Goal: Task Accomplishment & Management: Manage account settings

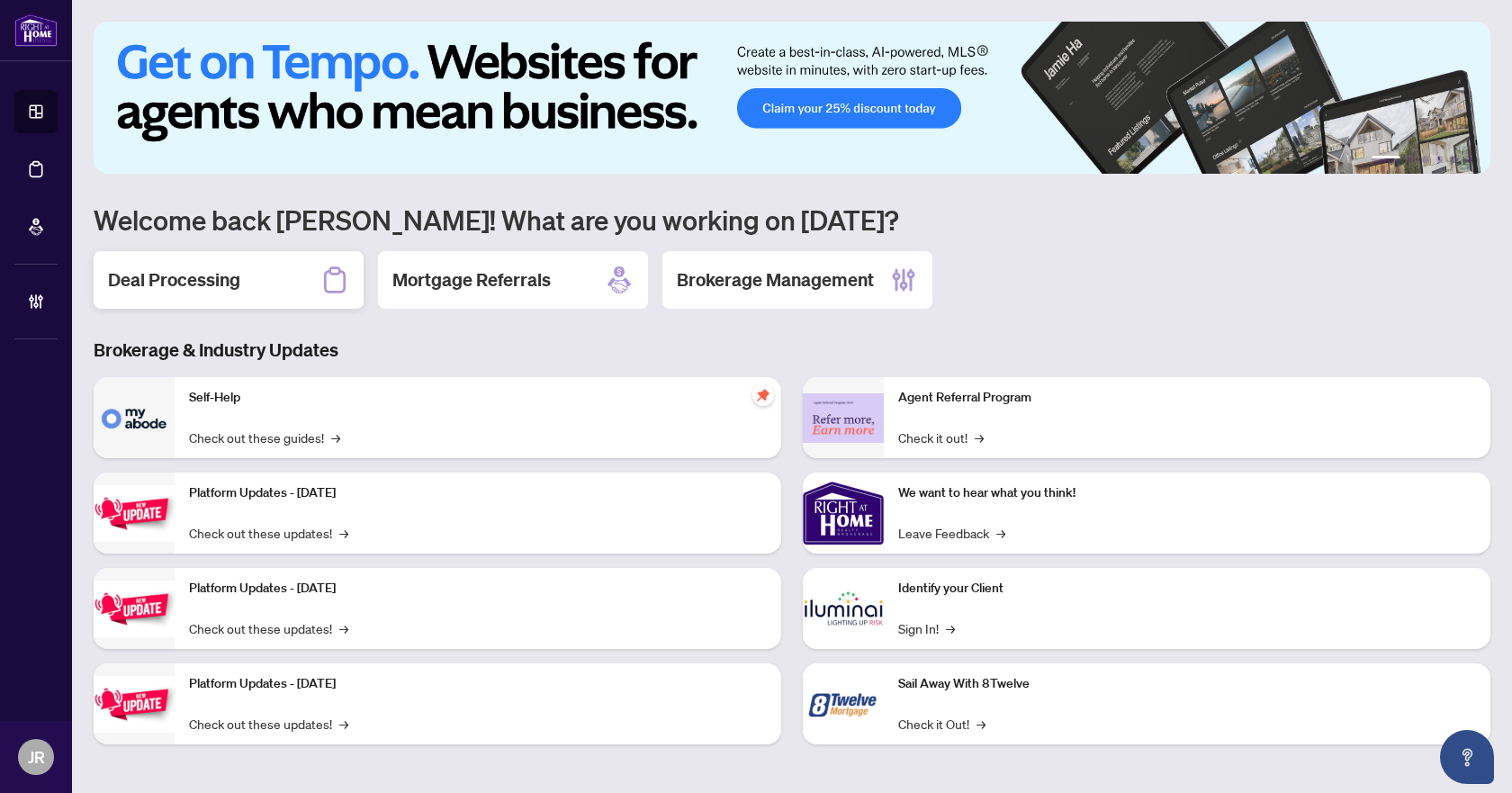
click at [246, 265] on div "Deal Processing" at bounding box center [228, 280] width 270 height 58
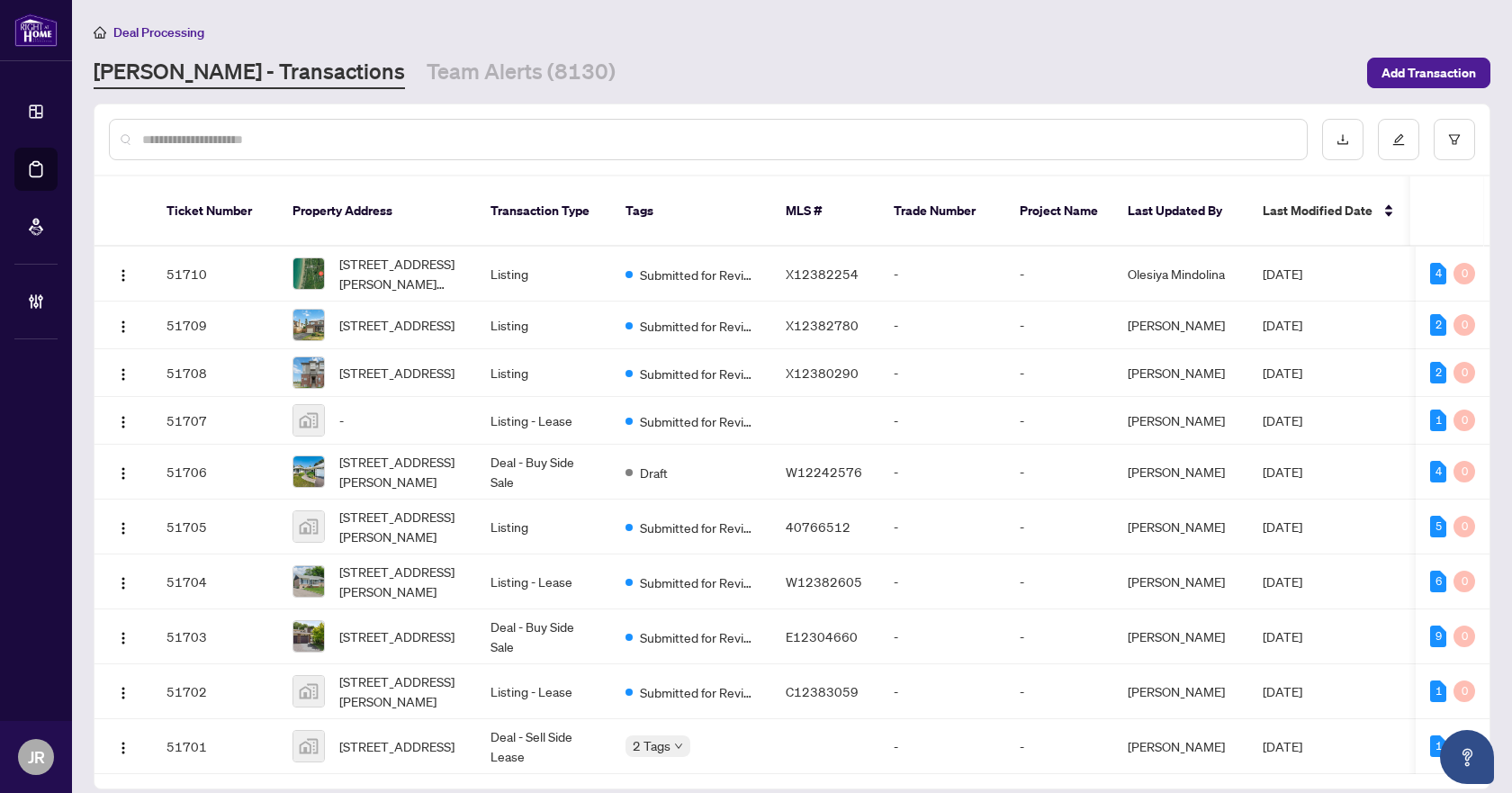
click at [557, 140] on input "text" at bounding box center [717, 139] width 1150 height 20
click at [475, 138] on input "text" at bounding box center [717, 139] width 1150 height 20
paste input "*********"
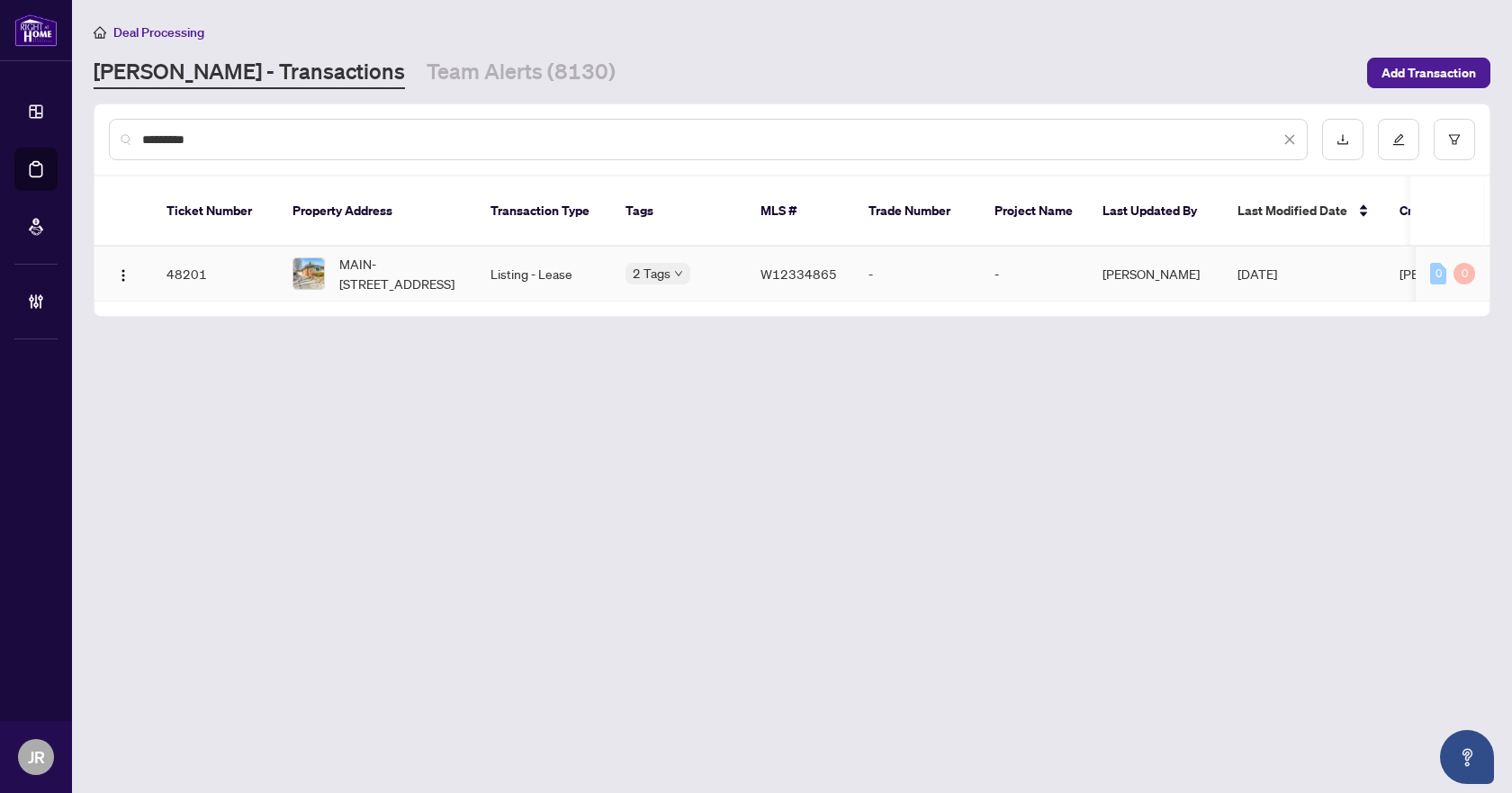
type input "*********"
click at [493, 257] on td "Listing - Lease" at bounding box center [543, 273] width 135 height 55
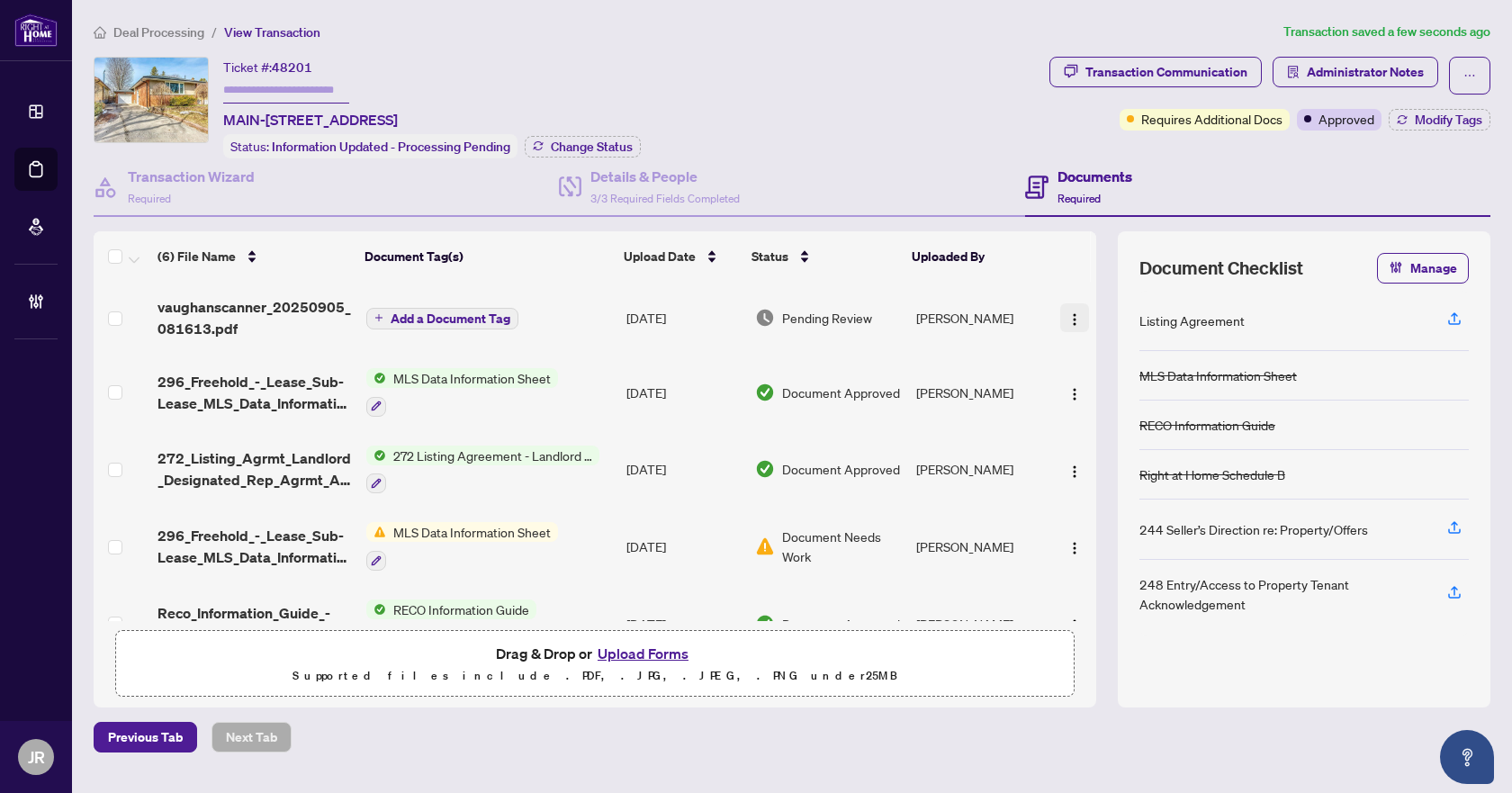
click at [1071, 312] on img "button" at bounding box center [1074, 319] width 14 height 14
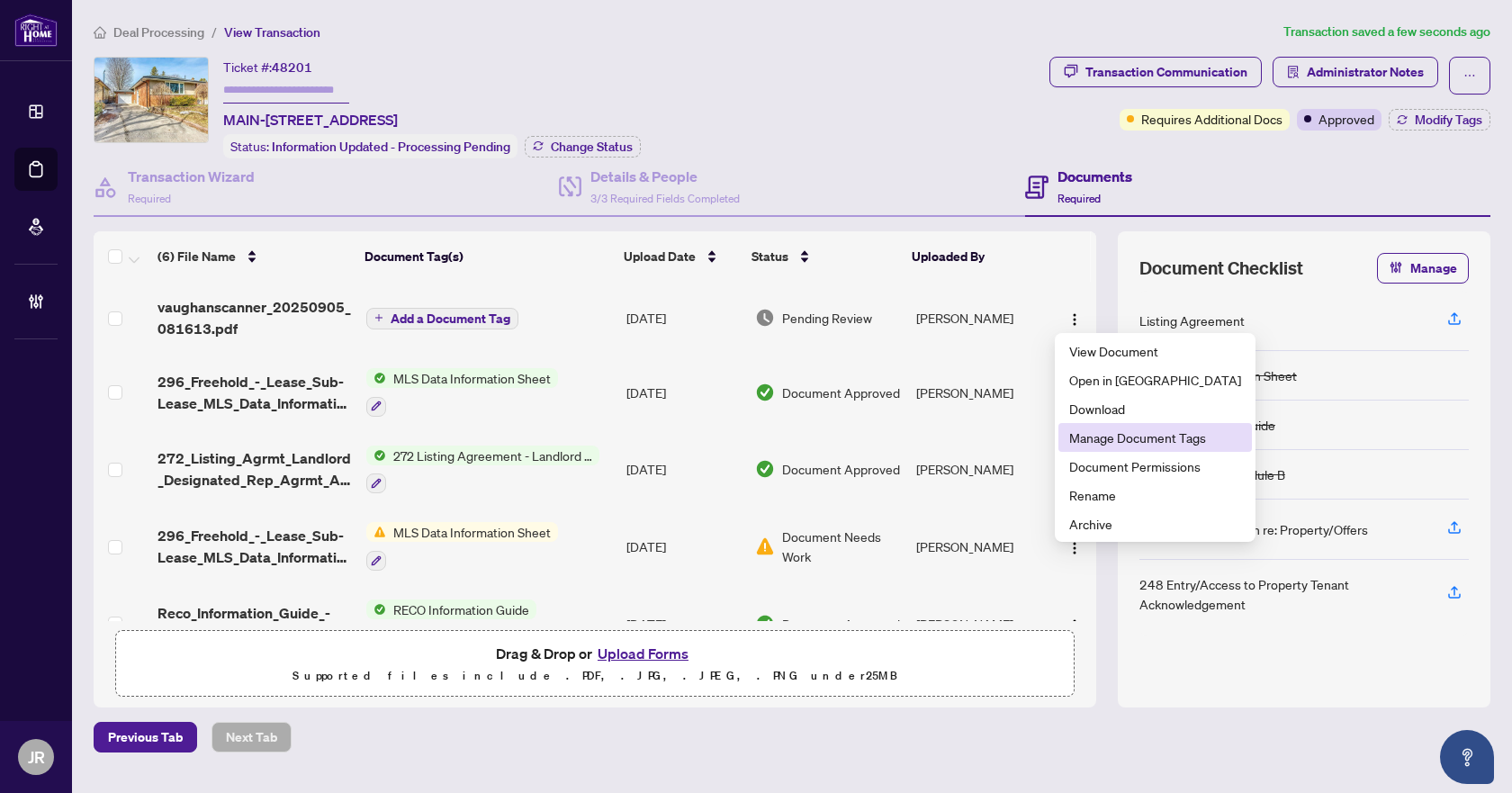
click at [1093, 443] on span "Manage Document Tags" at bounding box center [1154, 437] width 172 height 20
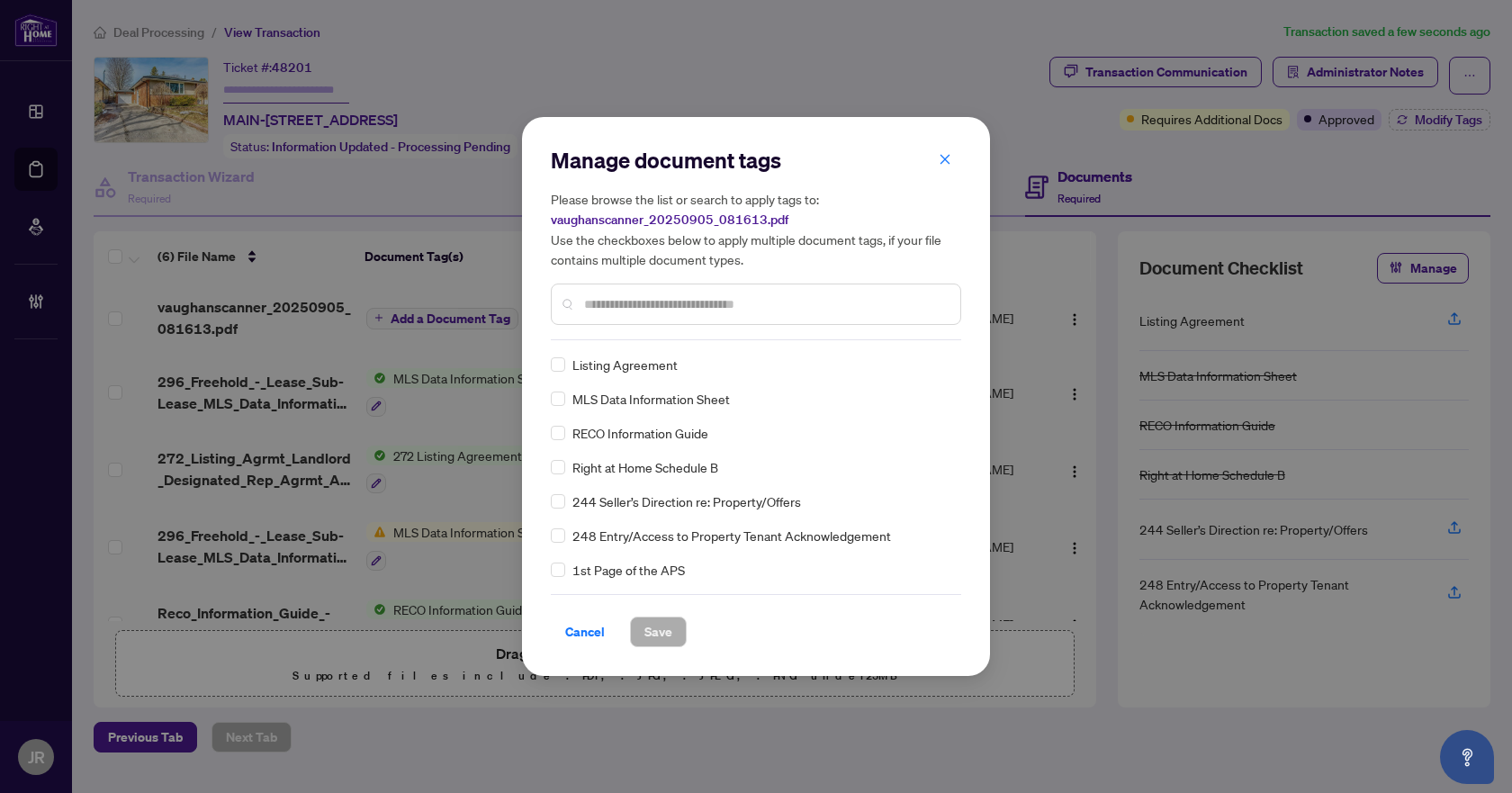
click at [756, 301] on input "text" at bounding box center [765, 304] width 361 height 20
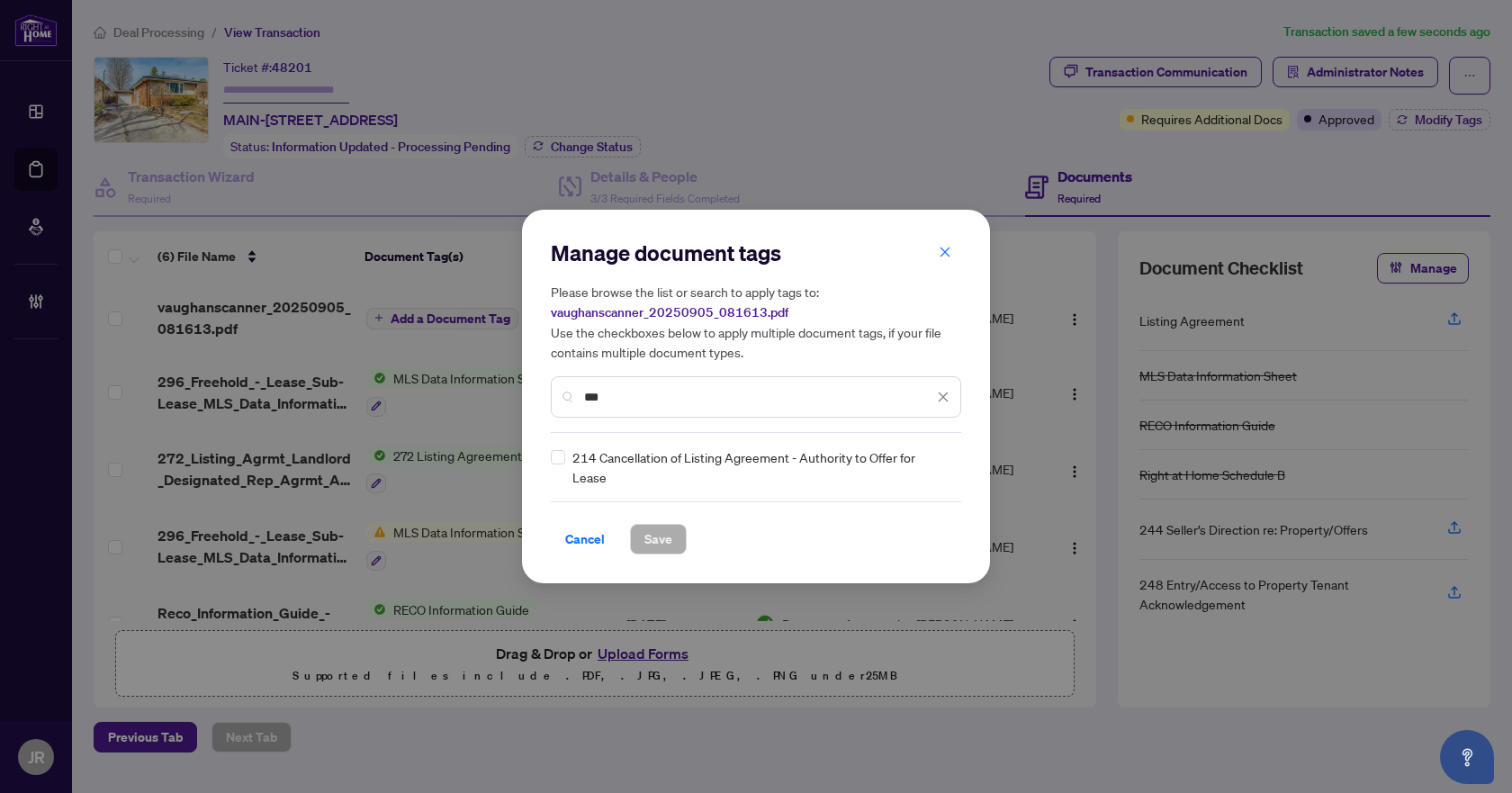
type input "***"
click at [542, 465] on div "Manage document tags Please browse the list or search to apply tags to: vaughan…" at bounding box center [756, 396] width 468 height 373
click at [943, 390] on icon "close" at bounding box center [942, 396] width 12 height 12
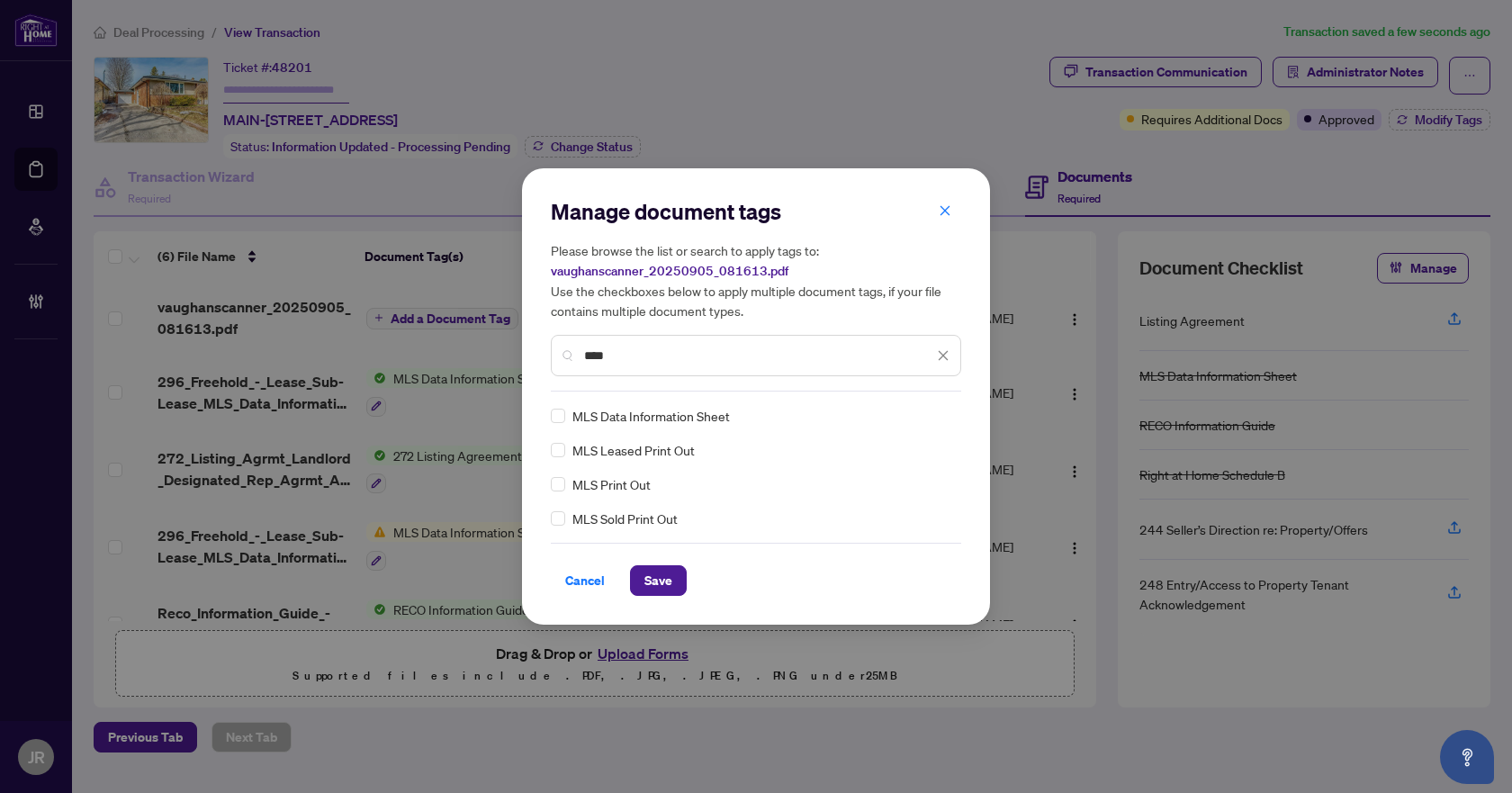
type input "***"
click at [945, 352] on icon "close" at bounding box center [942, 355] width 12 height 12
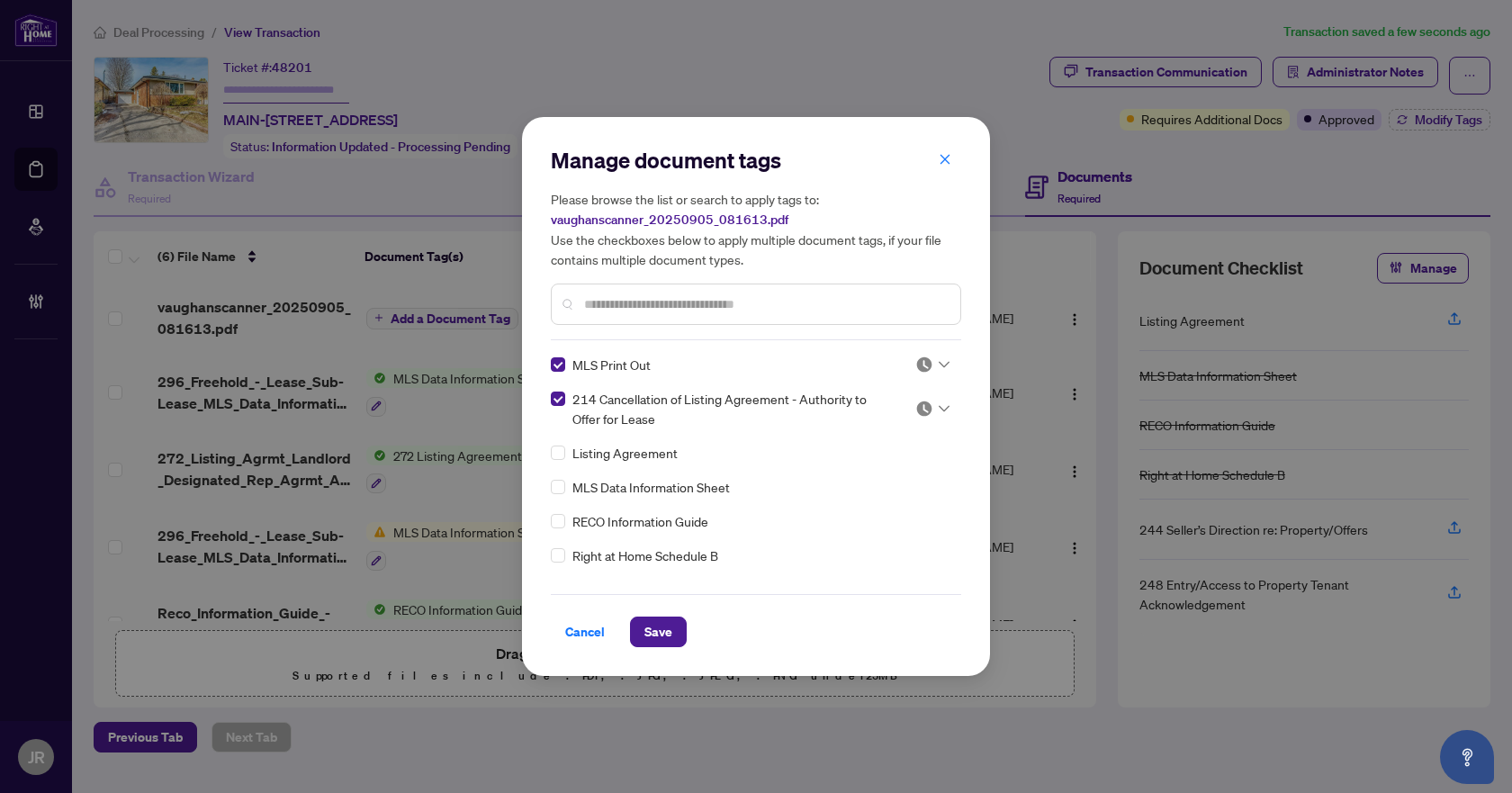
click at [923, 356] on img at bounding box center [924, 364] width 18 height 18
click at [913, 449] on div "Approved" at bounding box center [873, 453] width 115 height 20
click at [918, 406] on img at bounding box center [924, 409] width 18 height 18
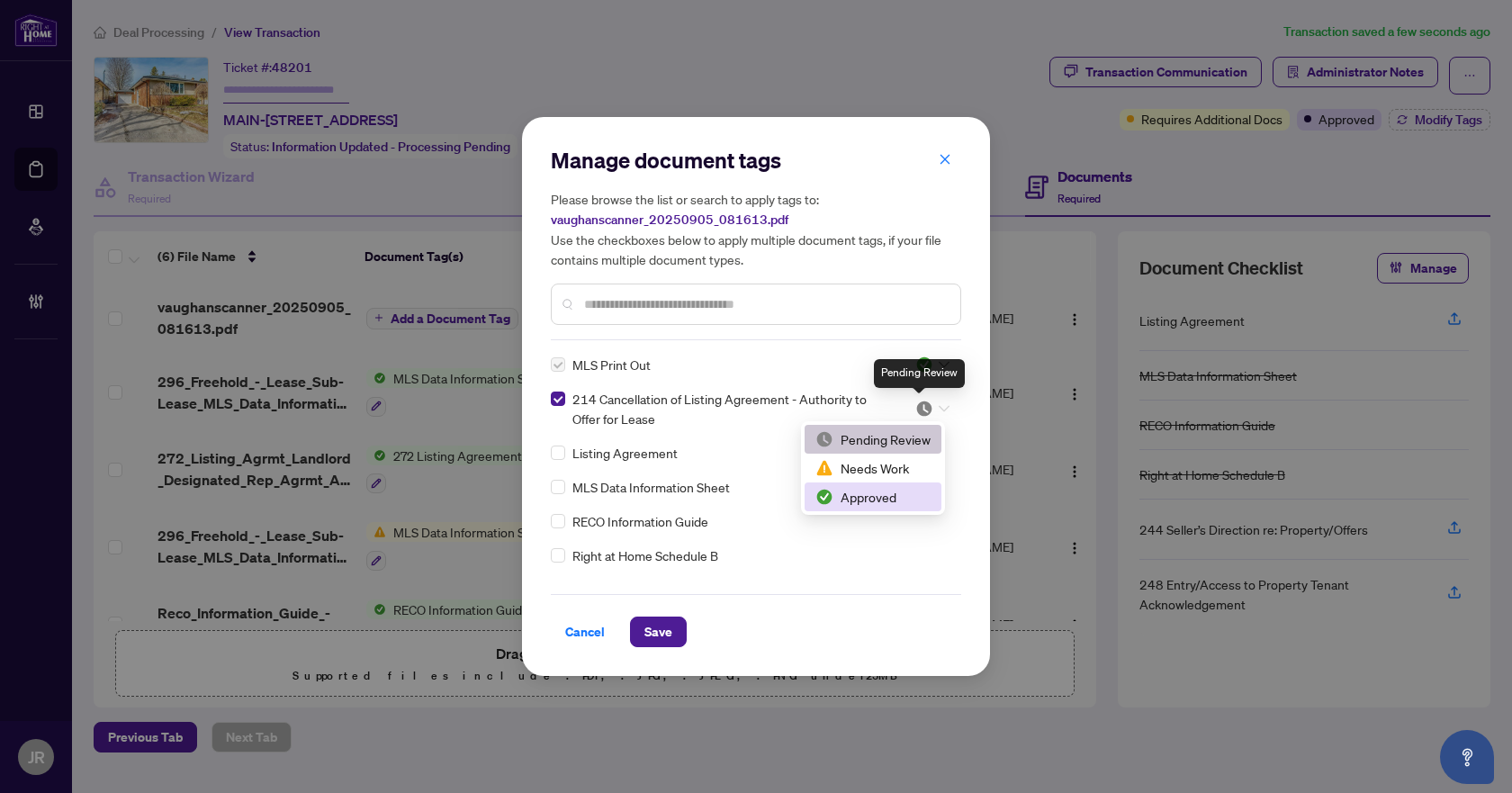
click at [882, 493] on div "Approved" at bounding box center [873, 496] width 115 height 20
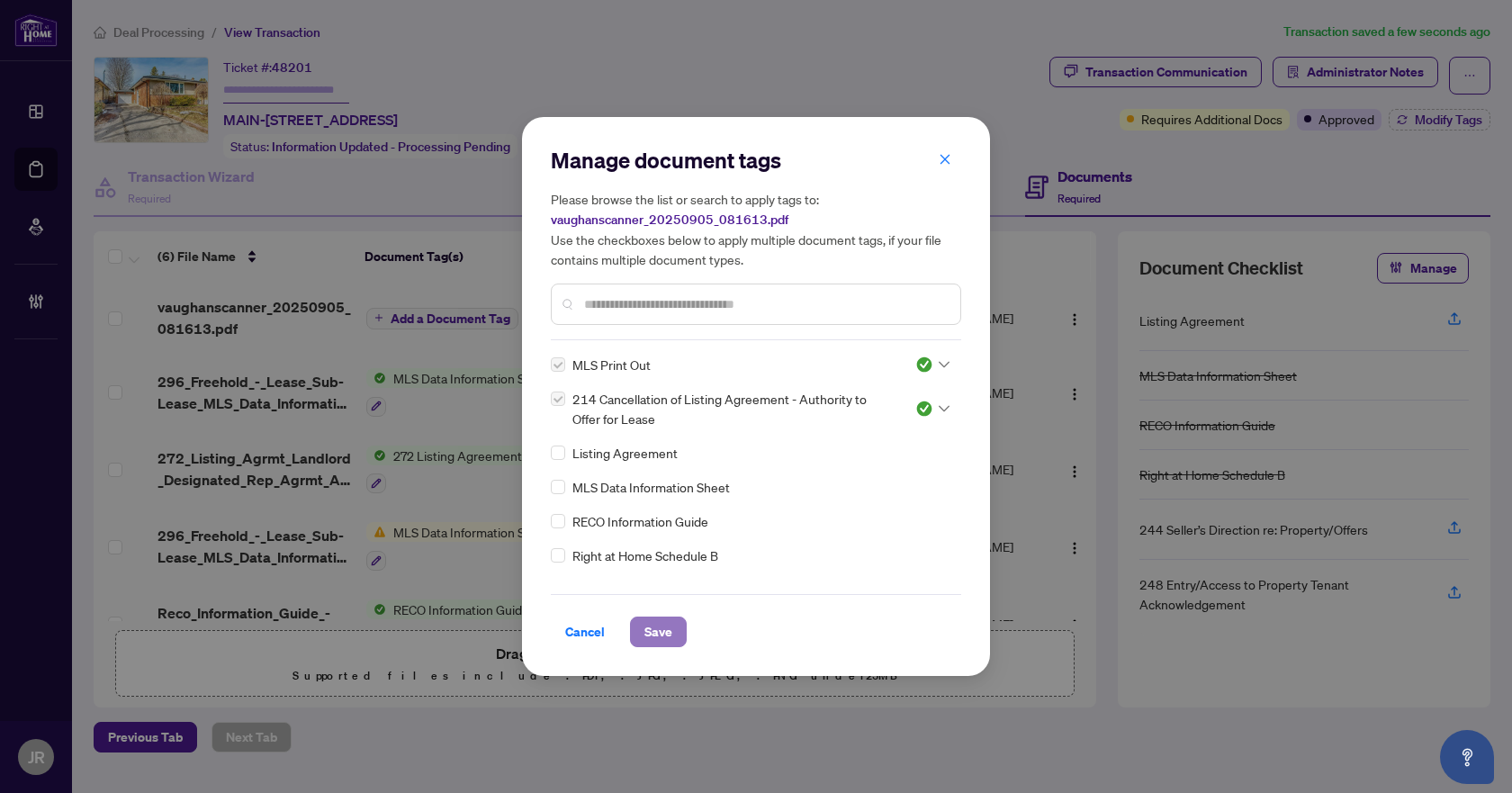
click at [677, 623] on button "Save" at bounding box center [657, 632] width 57 height 31
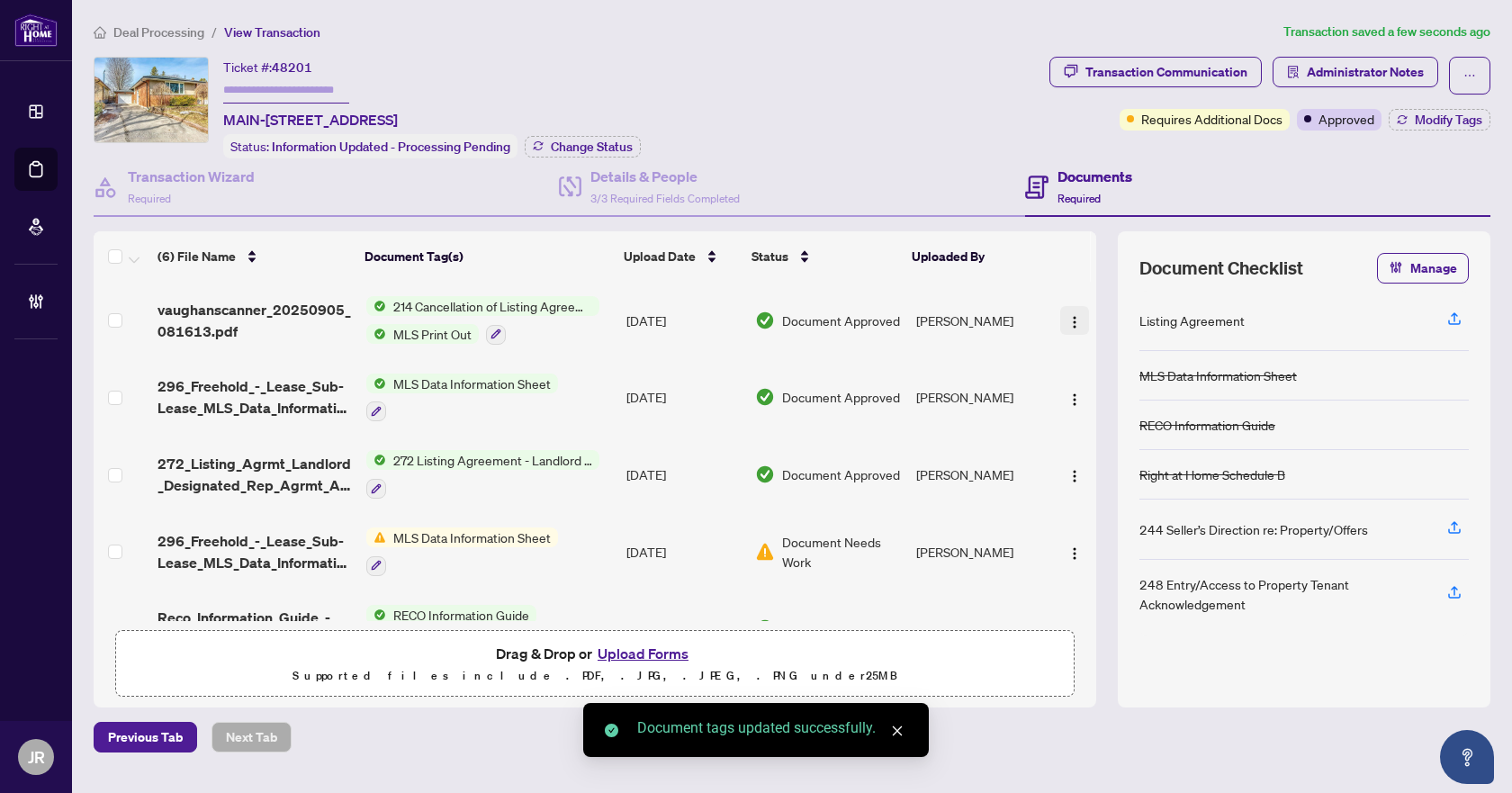
click at [1077, 311] on button "button" at bounding box center [1075, 320] width 29 height 29
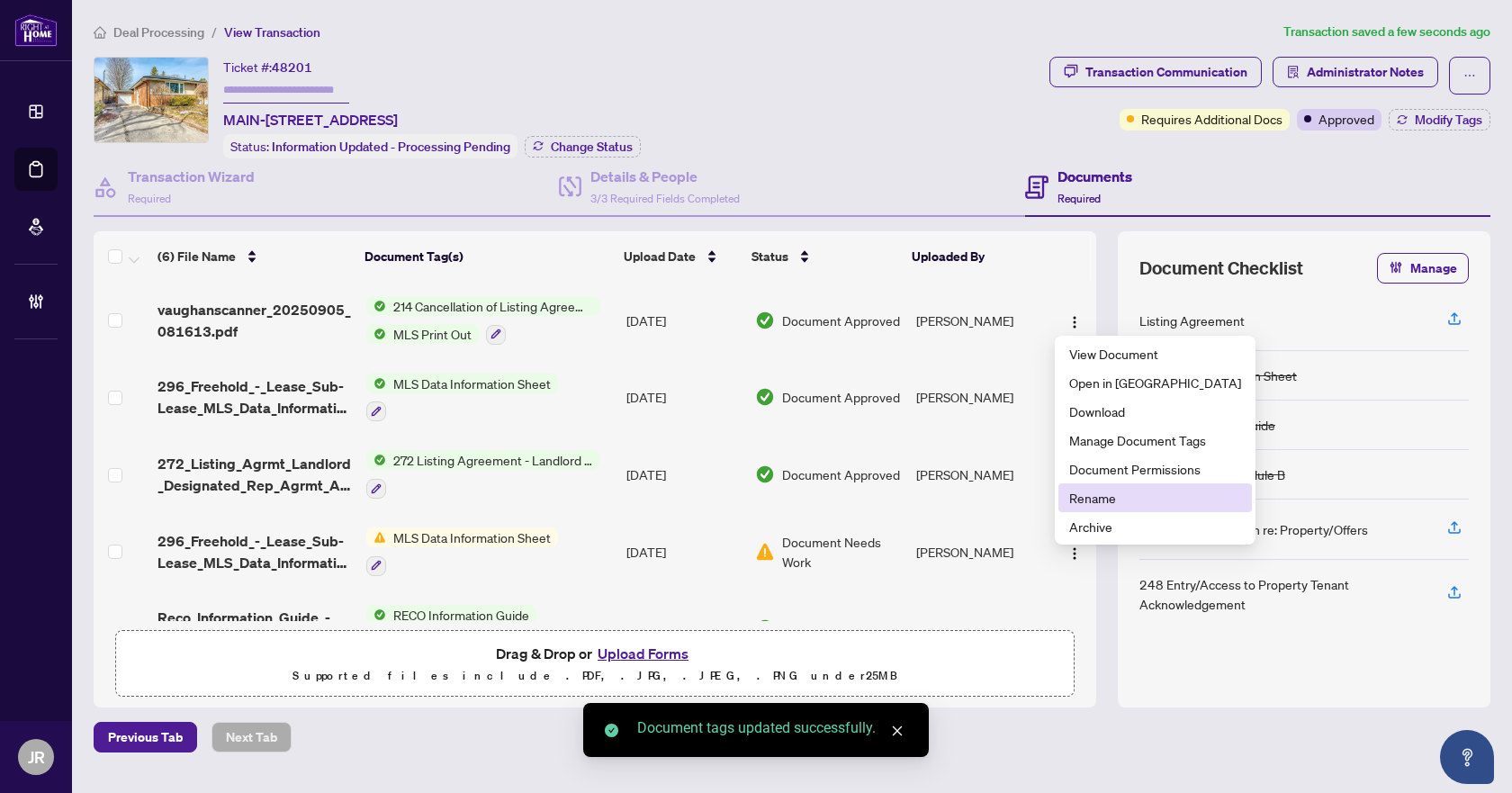
click at [1079, 492] on span "Rename" at bounding box center [1154, 497] width 172 height 20
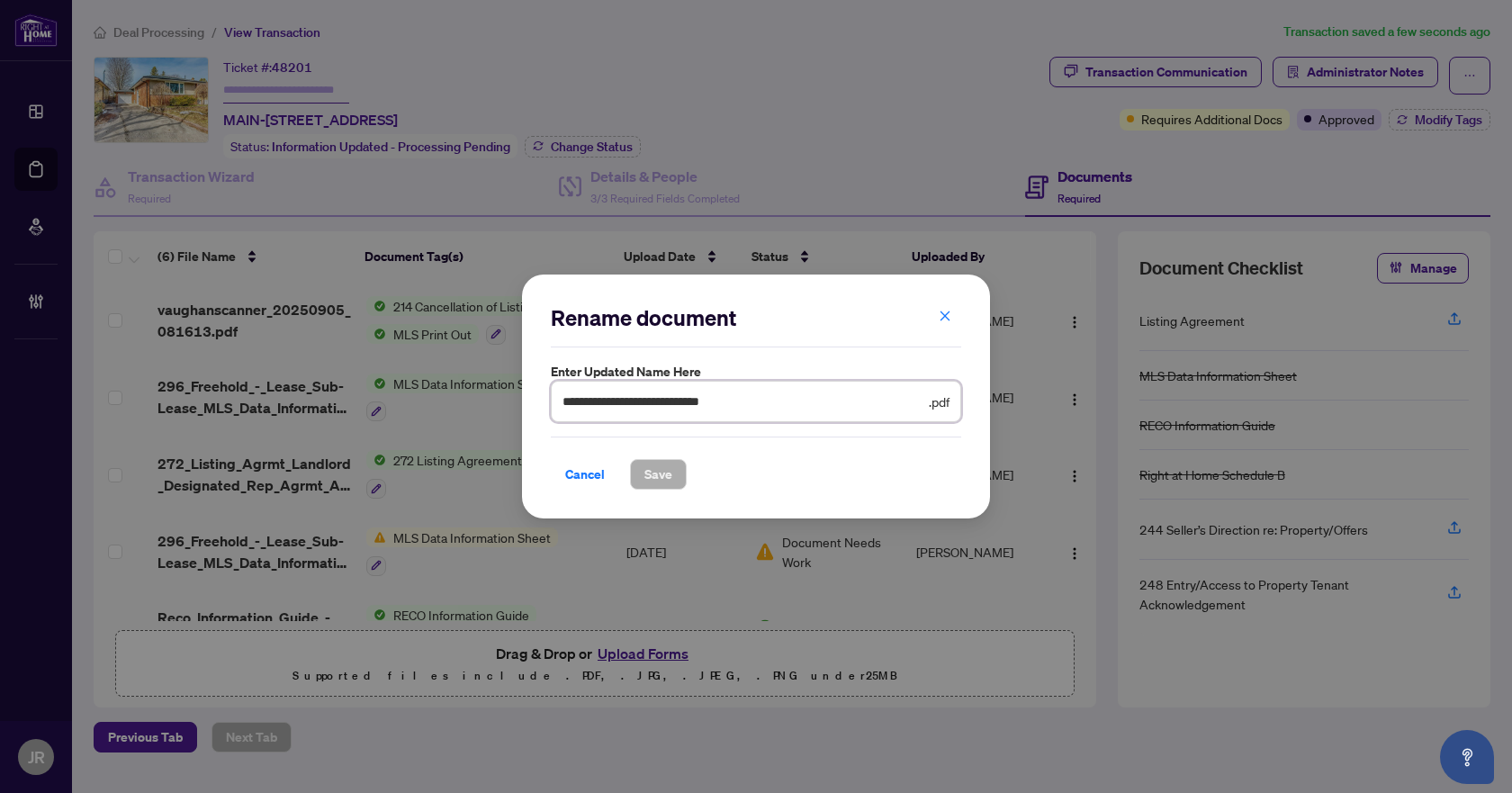
click at [784, 399] on input "**********" at bounding box center [743, 401] width 362 height 20
type input "**********"
click at [659, 473] on span "Save" at bounding box center [657, 474] width 28 height 29
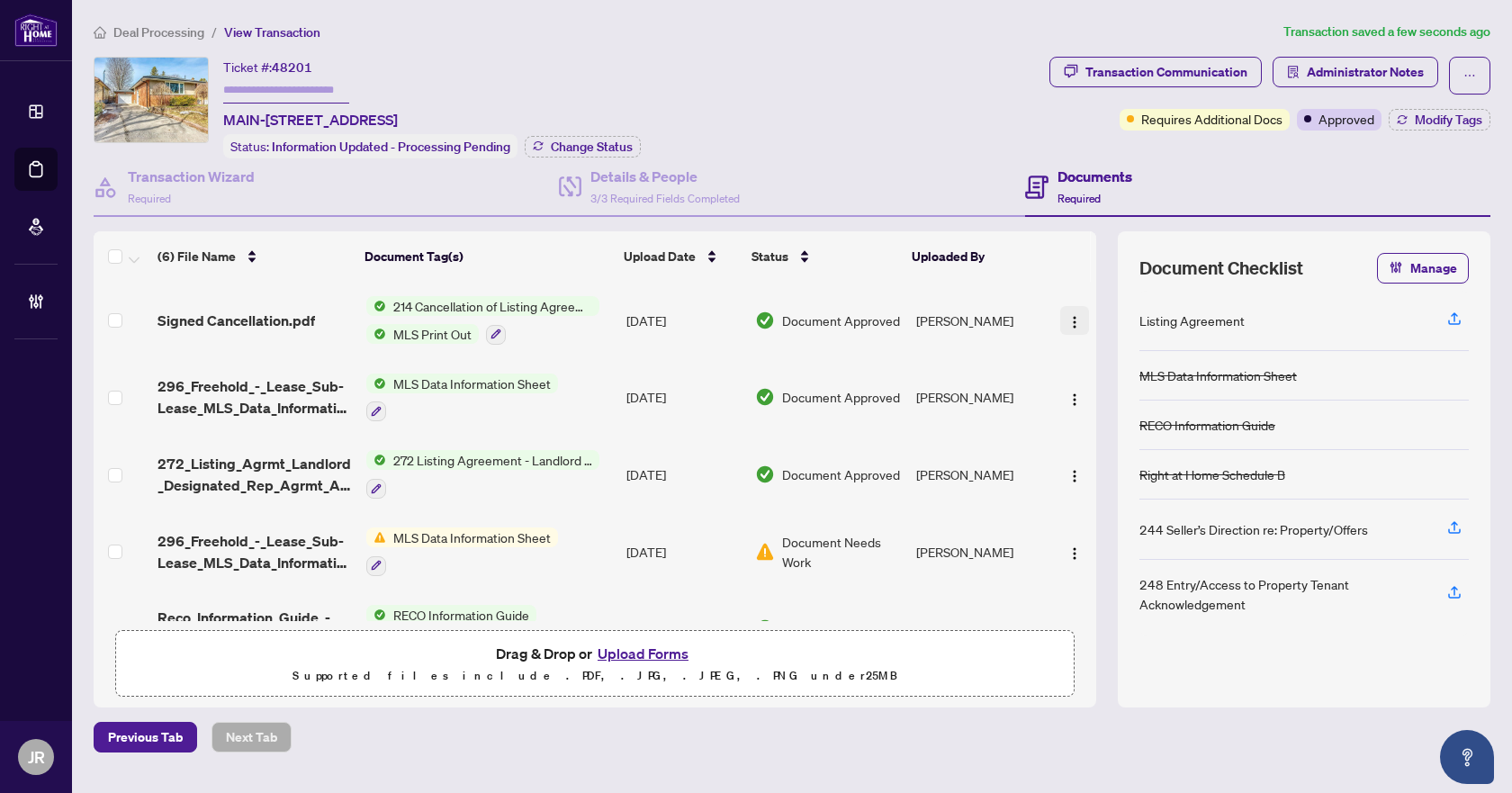
click at [1073, 319] on img "button" at bounding box center [1074, 322] width 14 height 14
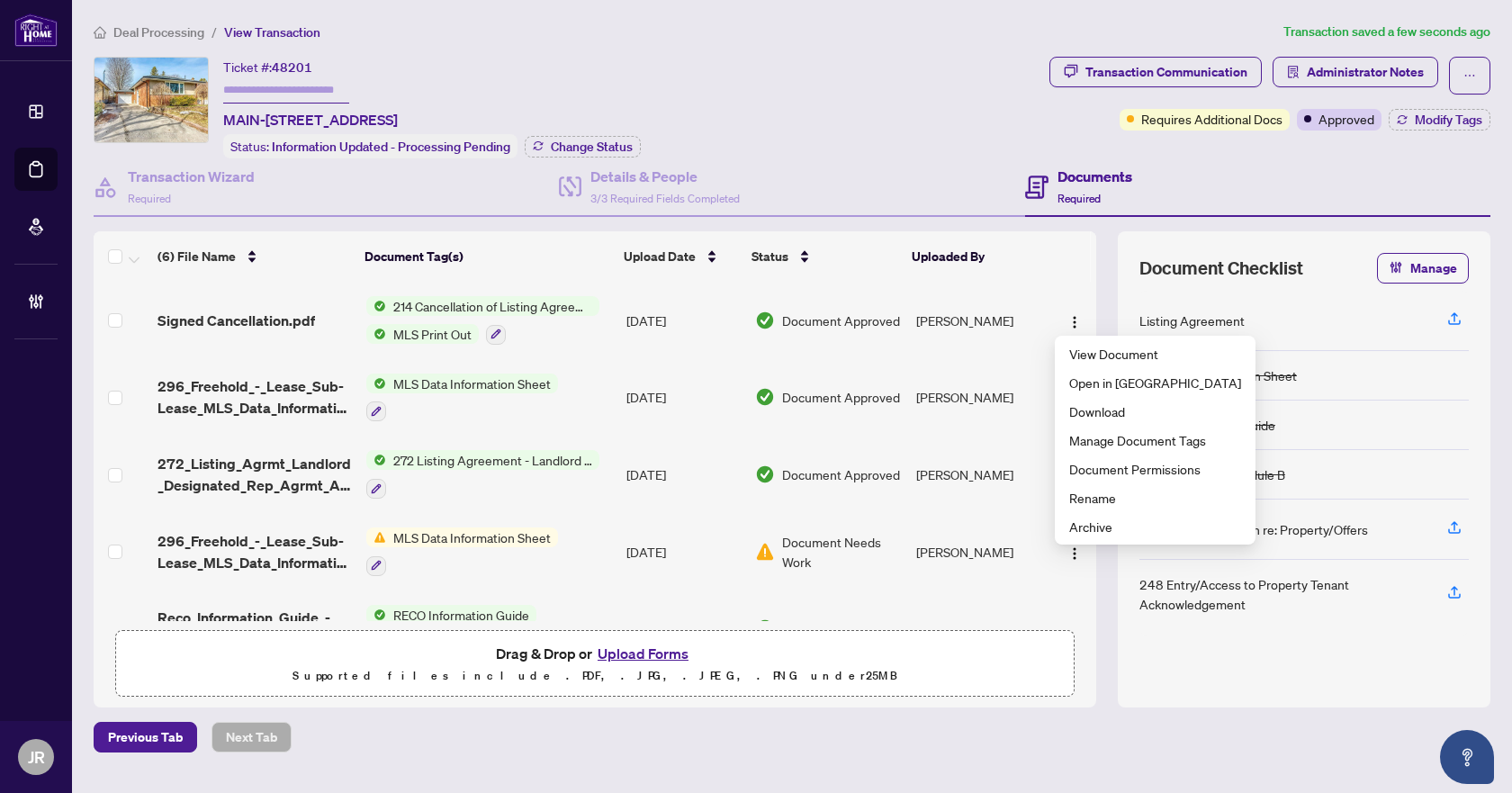
click at [1277, 166] on div "Documents Required" at bounding box center [1257, 187] width 465 height 59
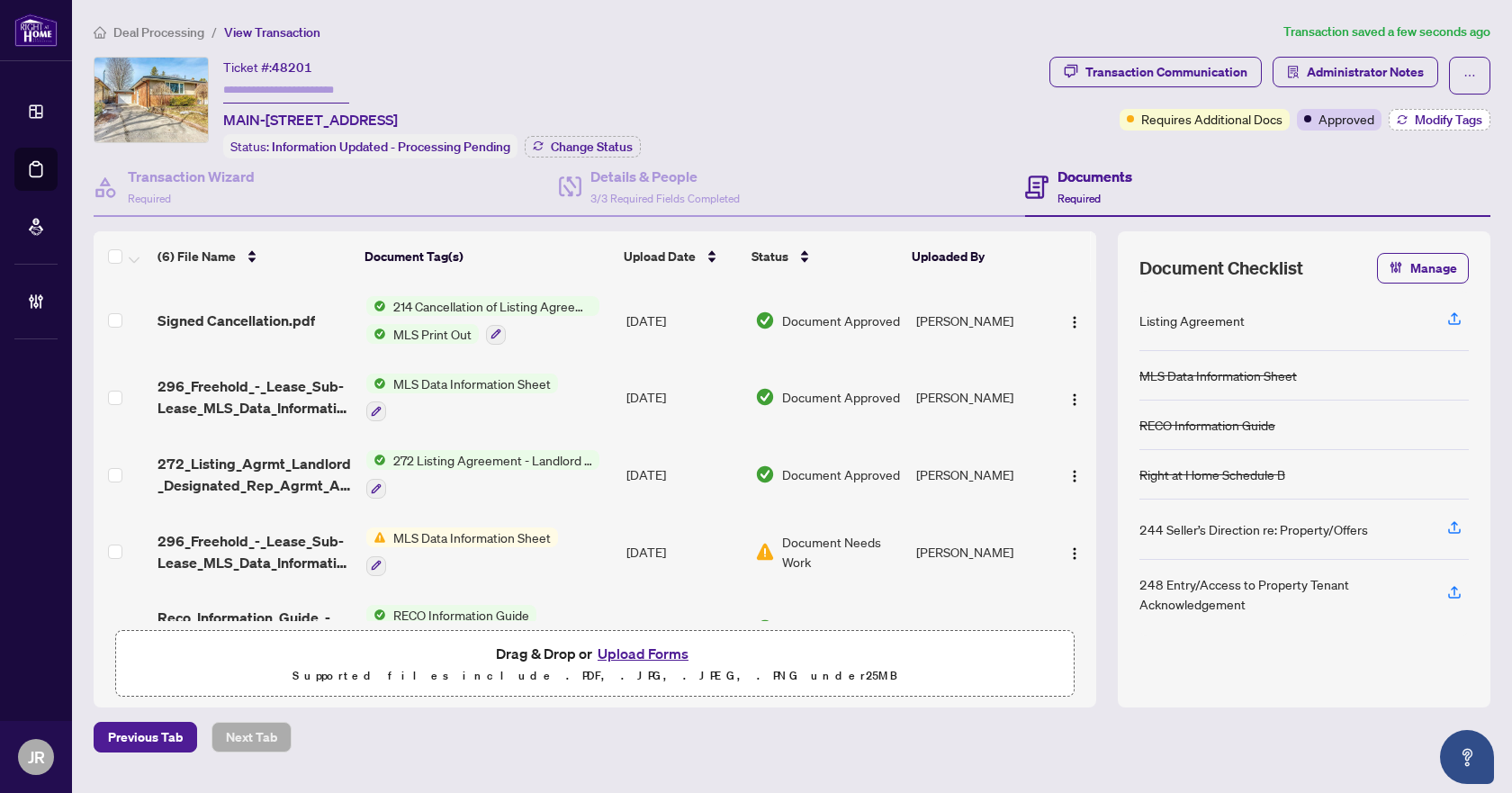
click at [1429, 128] on button "Modify Tags" at bounding box center [1439, 119] width 102 height 21
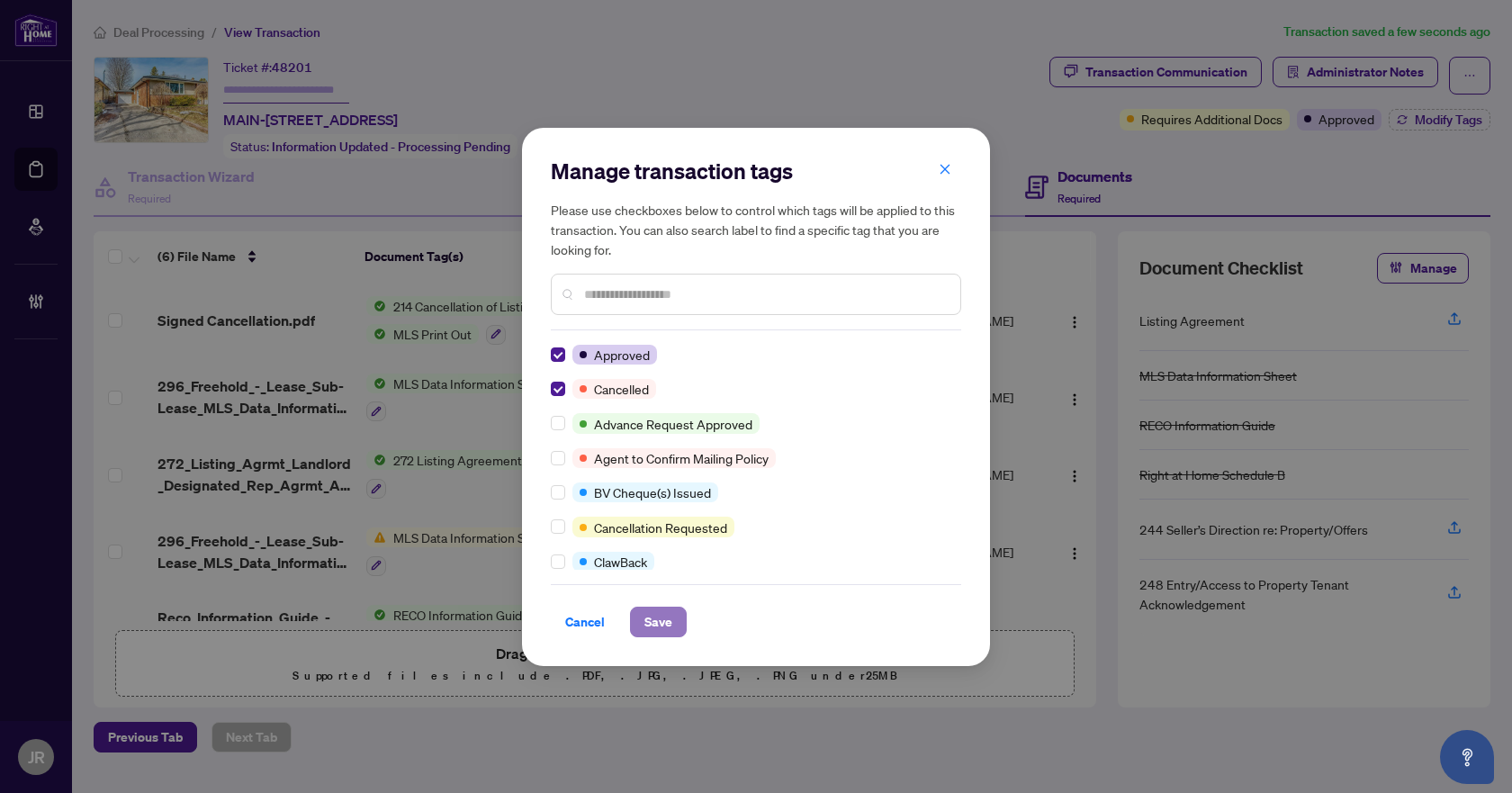
click at [644, 629] on span "Save" at bounding box center [657, 622] width 28 height 29
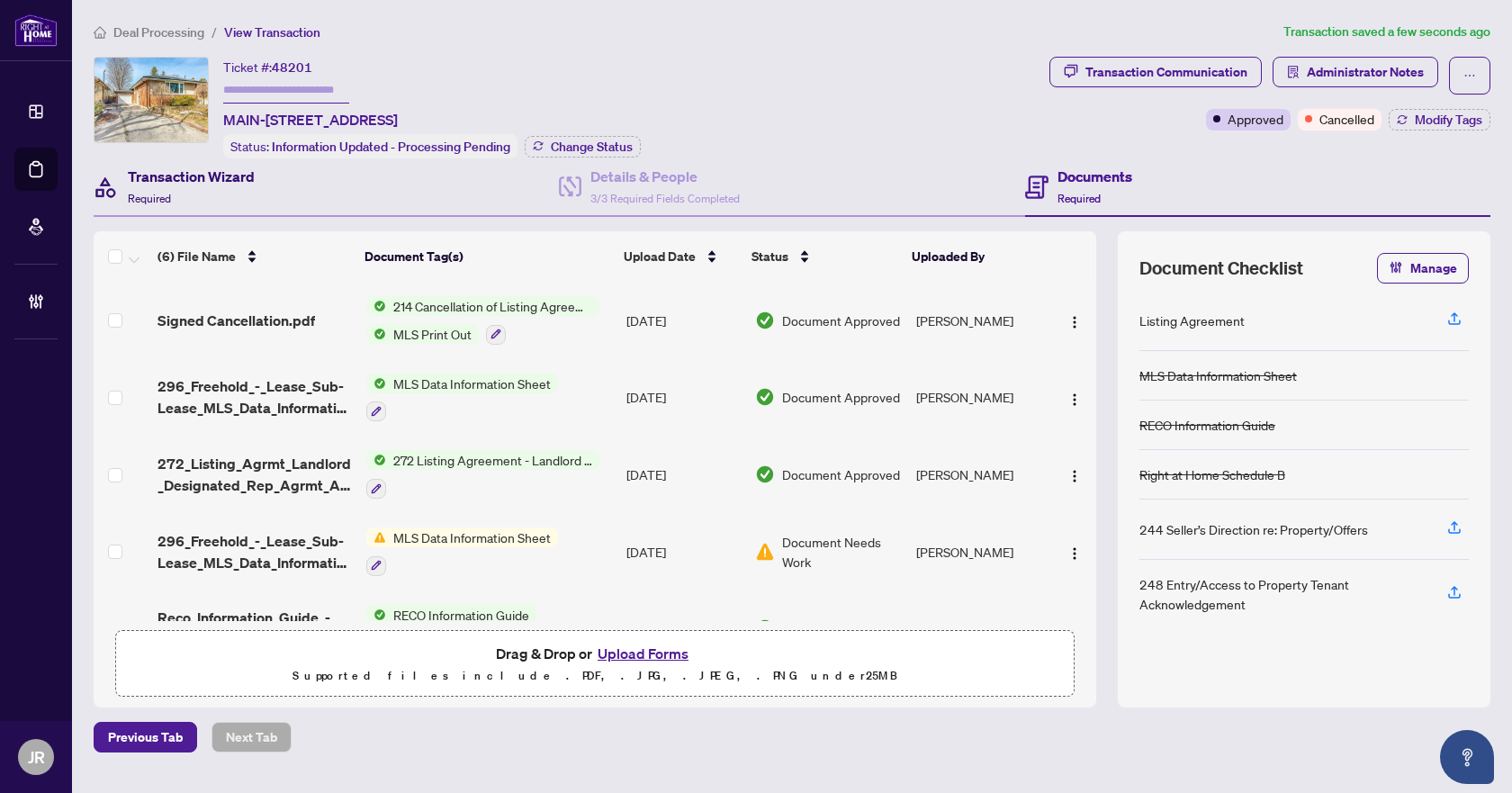
click at [190, 172] on h4 "Transaction Wizard" at bounding box center [191, 176] width 127 height 21
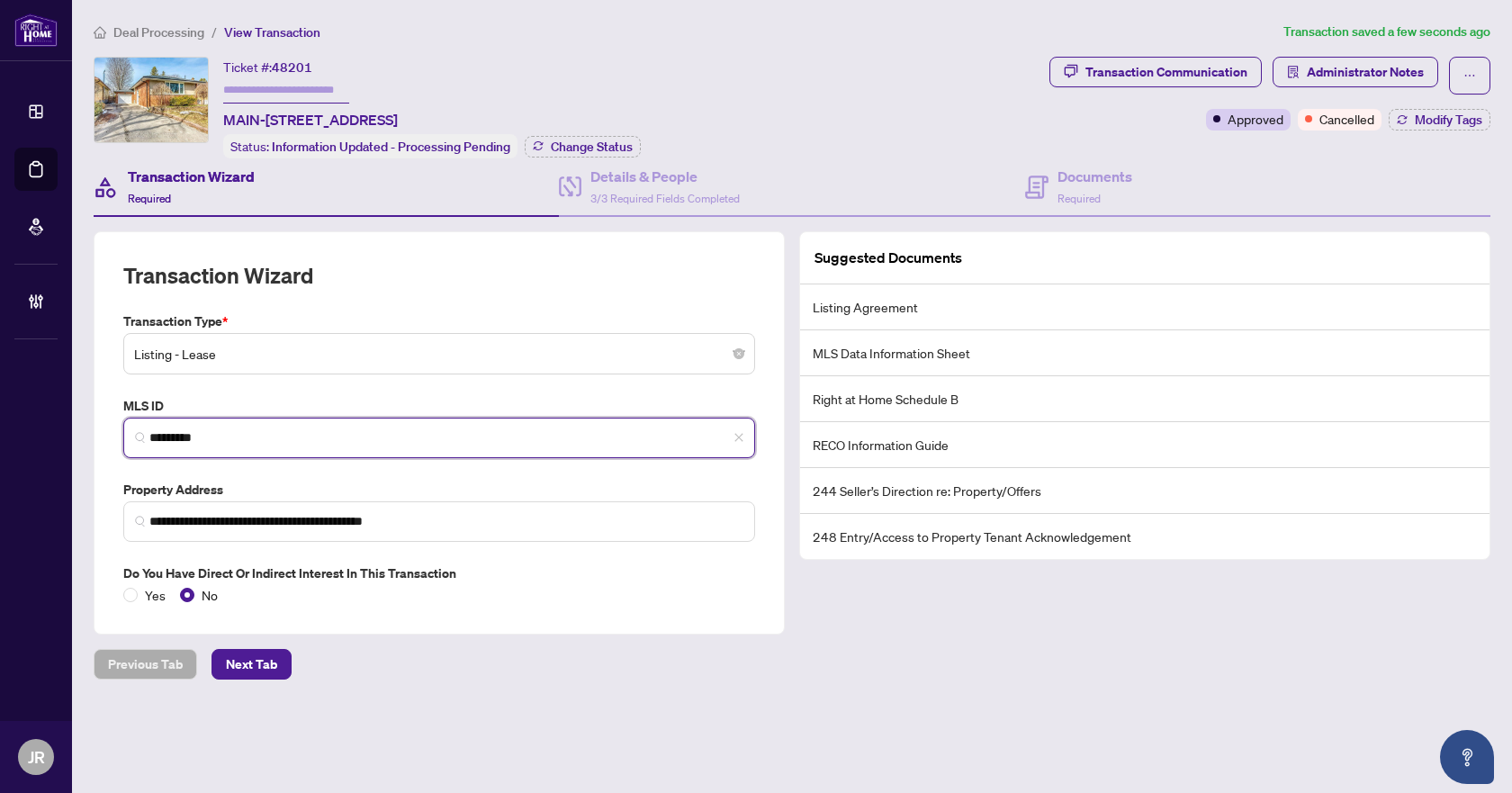
click at [202, 431] on input "*********" at bounding box center [446, 438] width 594 height 19
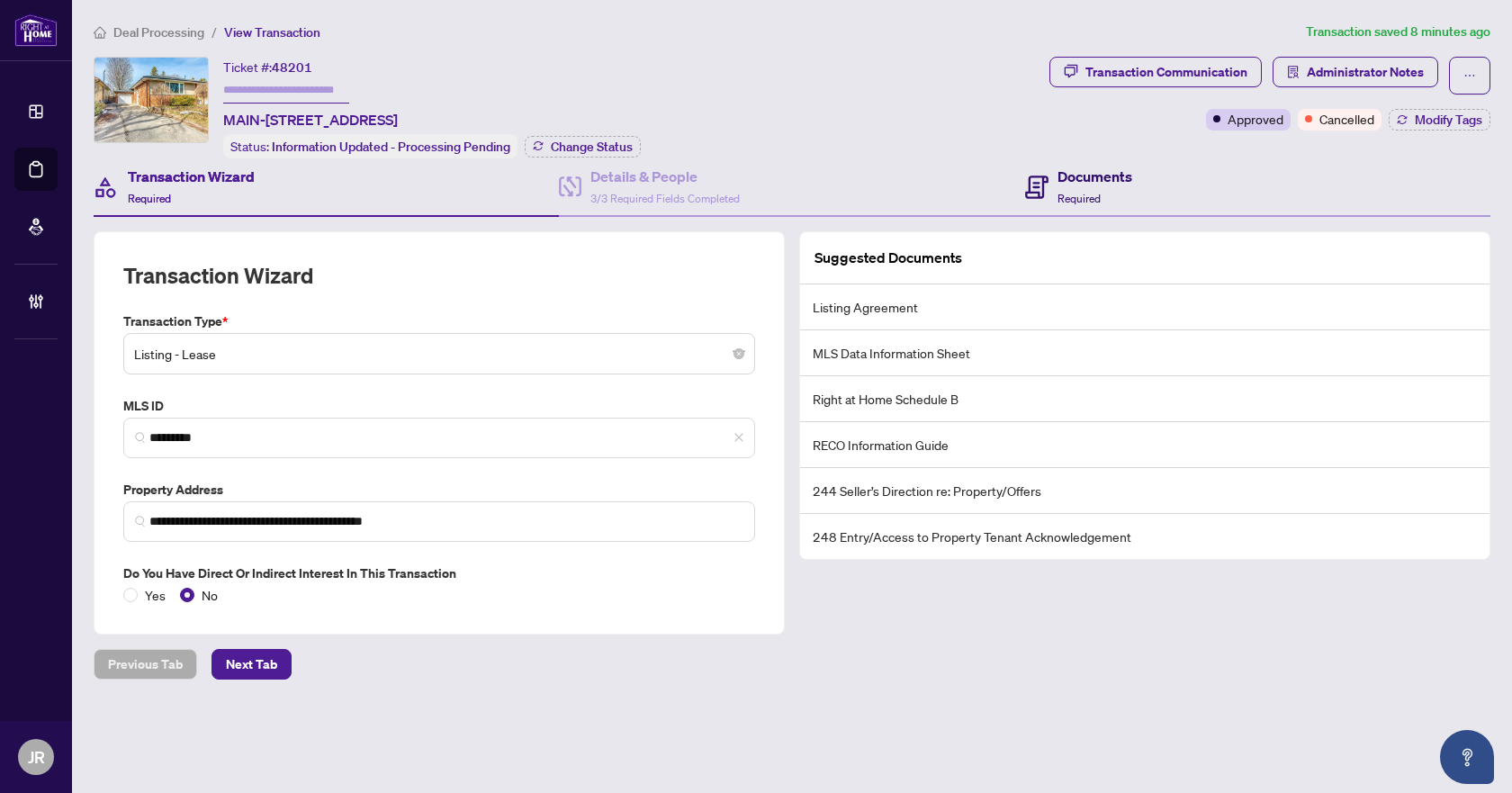
click at [1067, 203] on div "Documents Required" at bounding box center [1095, 186] width 75 height 42
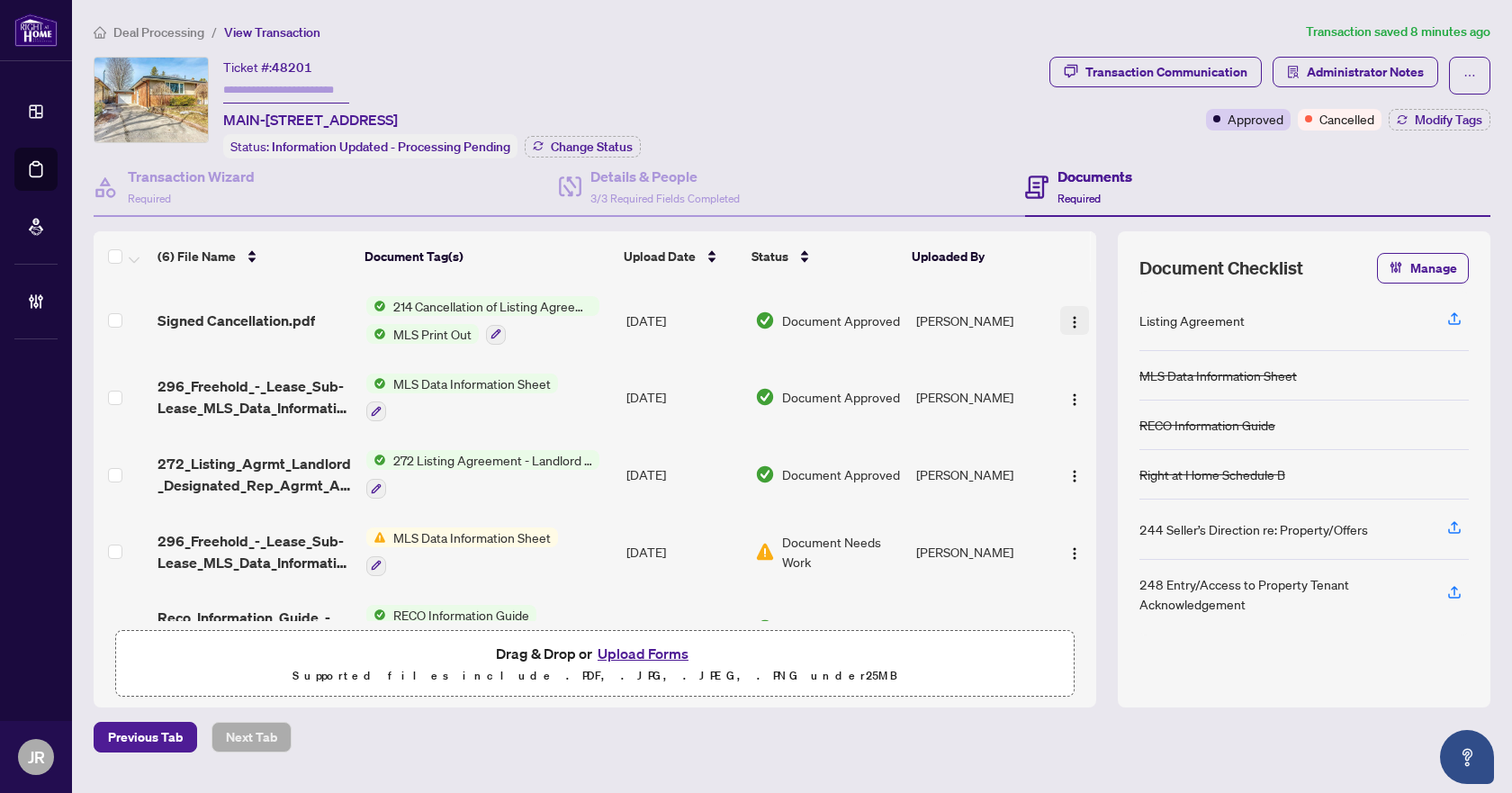
click at [1078, 327] on button "button" at bounding box center [1075, 320] width 29 height 29
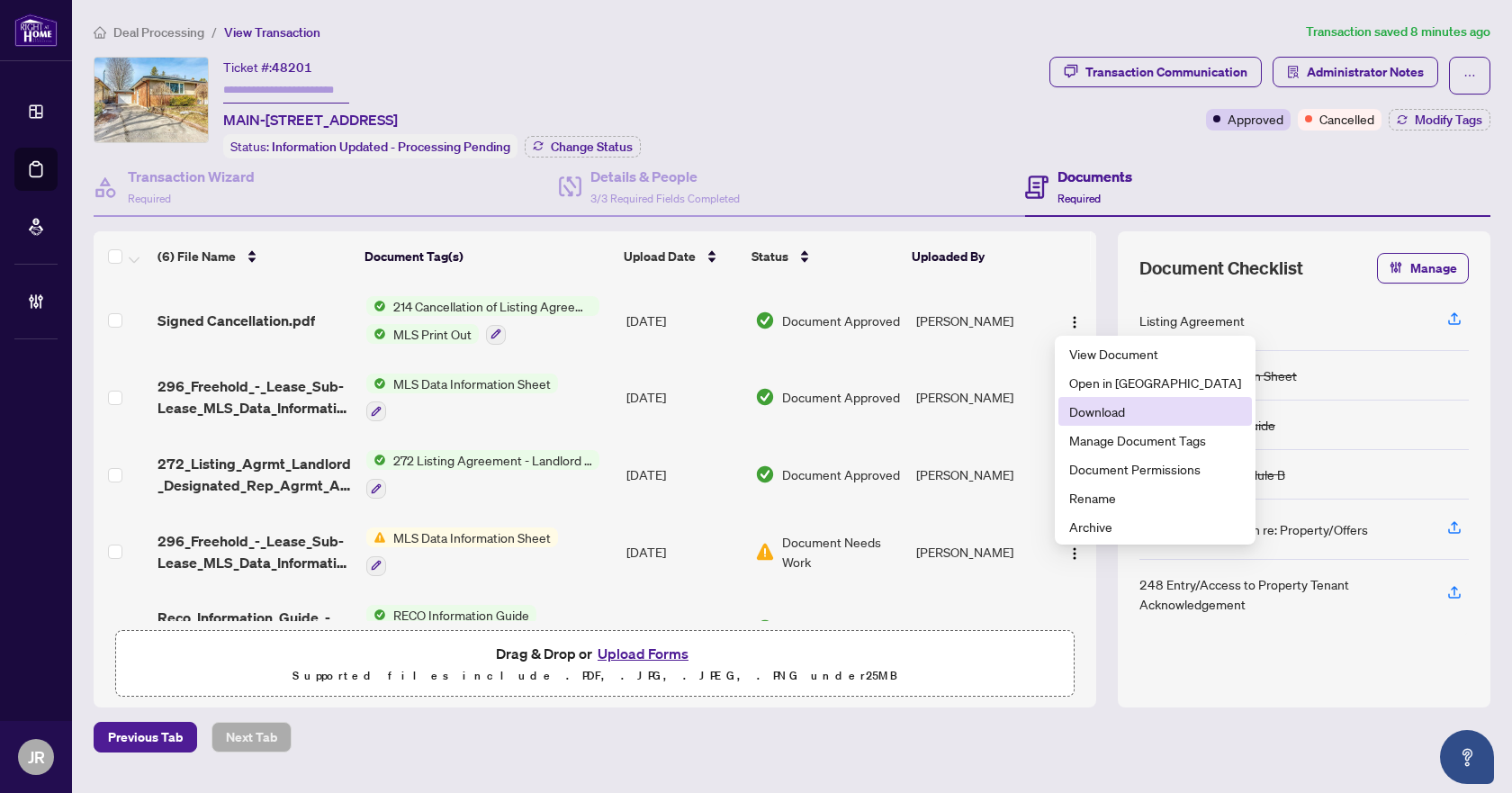
click at [1108, 416] on span "Download" at bounding box center [1154, 410] width 172 height 20
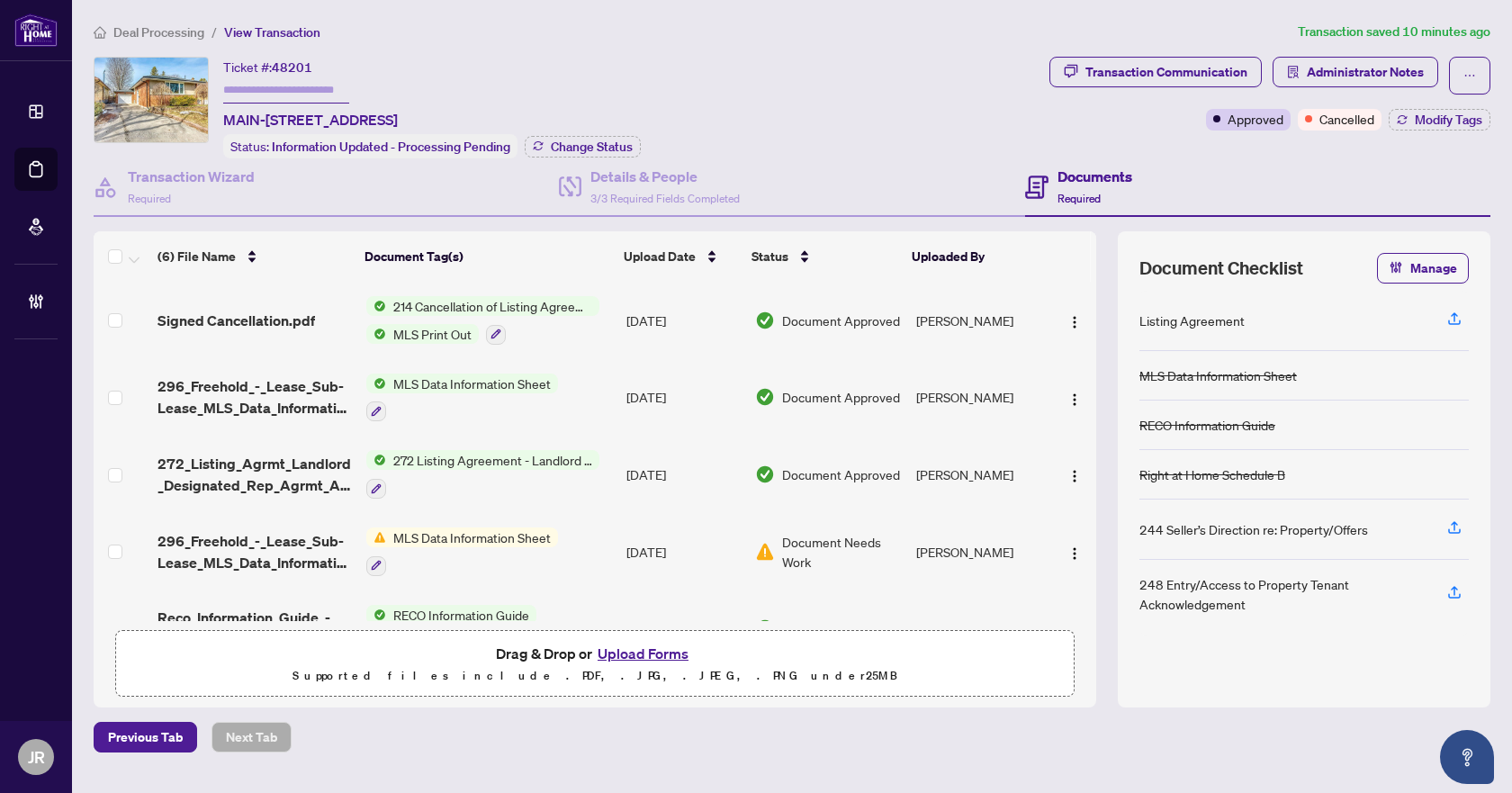
click at [783, 103] on div "Ticket #: 48201 MAIN-[STREET_ADDRESS] Status: Information Updated - Processing …" at bounding box center [567, 108] width 949 height 102
click at [883, 96] on div "Ticket #: 48201 MAIN-[STREET_ADDRESS] Status: Information Updated - Processing …" at bounding box center [567, 108] width 949 height 102
click at [140, 21] on main "Deal Processing / View Transaction Transaction saved 12 minutes ago Ticket #: 4…" at bounding box center [792, 396] width 1440 height 793
click at [131, 36] on span "Deal Processing" at bounding box center [159, 32] width 91 height 16
